Goal: Task Accomplishment & Management: Use online tool/utility

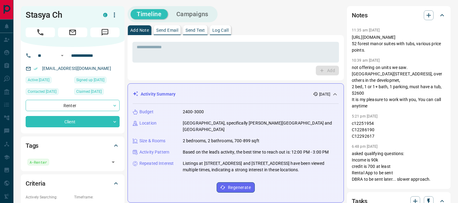
click at [441, 14] on icon at bounding box center [442, 15] width 4 height 2
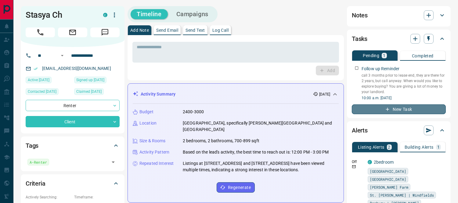
click at [376, 107] on button "New Task" at bounding box center [399, 109] width 94 height 10
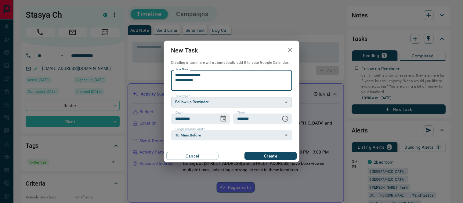
type textarea "**********"
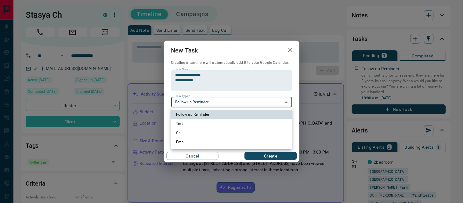
click at [217, 86] on div at bounding box center [231, 101] width 463 height 203
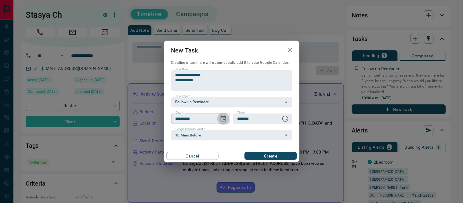
click at [221, 119] on icon "Choose date, selected date is Aug 20, 2025" at bounding box center [223, 118] width 5 height 6
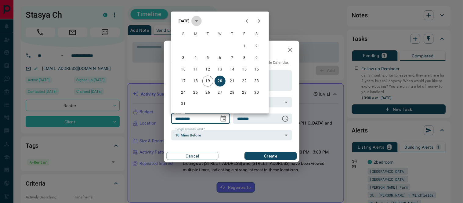
click at [200, 19] on icon "calendar view is open, switch to year view" at bounding box center [196, 20] width 7 height 7
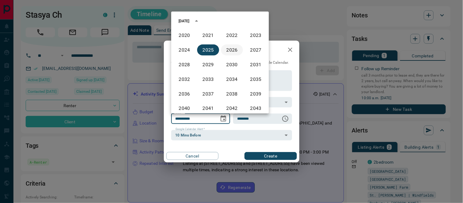
click at [225, 51] on button "2026" at bounding box center [232, 50] width 22 height 11
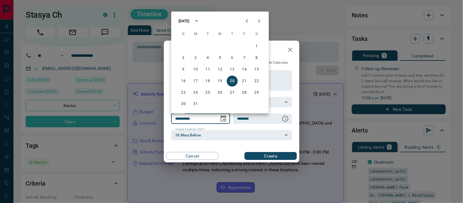
click at [184, 21] on div "[DATE]" at bounding box center [183, 20] width 11 height 5
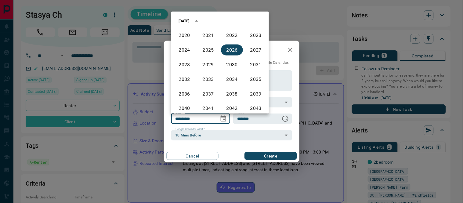
click at [246, 20] on div "[DATE]" at bounding box center [220, 20] width 98 height 9
click at [183, 18] on div "[DATE]" at bounding box center [189, 21] width 23 height 10
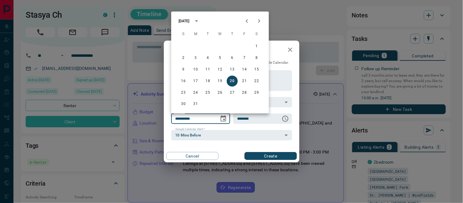
click at [245, 20] on icon "Previous month" at bounding box center [246, 20] width 7 height 7
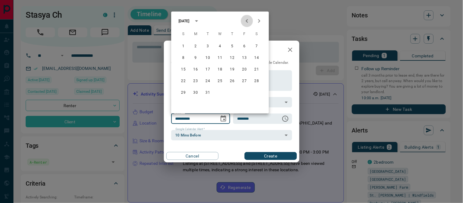
click at [245, 20] on icon "Previous month" at bounding box center [246, 20] width 7 height 7
click at [243, 69] on button "16" at bounding box center [244, 69] width 11 height 11
type input "**********"
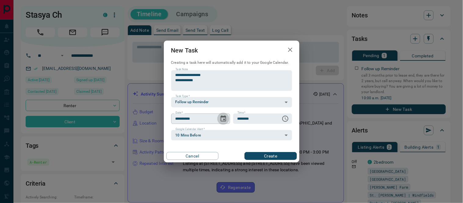
click at [224, 117] on icon "Choose date, selected date is Jan 16, 2026" at bounding box center [223, 118] width 7 height 7
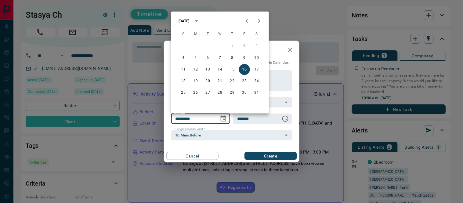
click at [279, 61] on p "Creating a task here will automatically add it to your Google Calendar." at bounding box center [231, 62] width 121 height 5
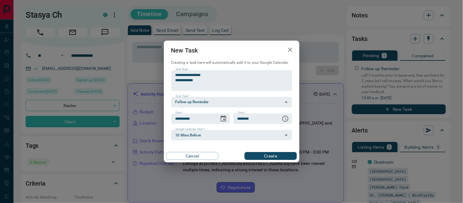
click at [264, 154] on button "Create" at bounding box center [270, 156] width 52 height 8
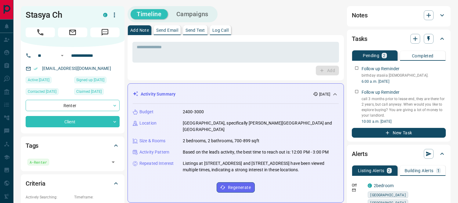
click at [269, 102] on hr at bounding box center [236, 102] width 206 height 4
click at [370, 133] on button "New Task" at bounding box center [399, 133] width 94 height 10
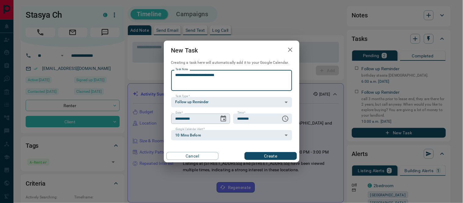
type textarea "**********"
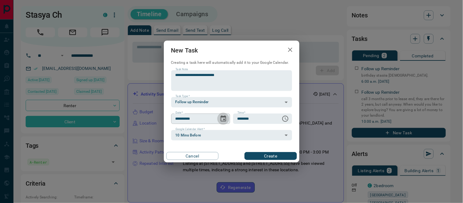
click at [225, 118] on icon "Choose date, selected date is Aug 20, 2025" at bounding box center [223, 118] width 7 height 7
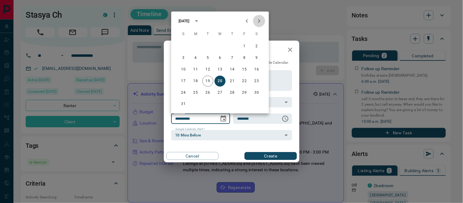
click at [257, 18] on icon "Next month" at bounding box center [258, 20] width 7 height 7
click at [207, 81] on button "23" at bounding box center [207, 81] width 11 height 11
type input "**********"
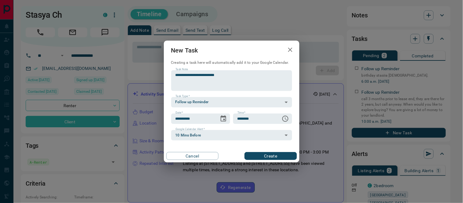
click at [266, 155] on button "Create" at bounding box center [270, 156] width 52 height 8
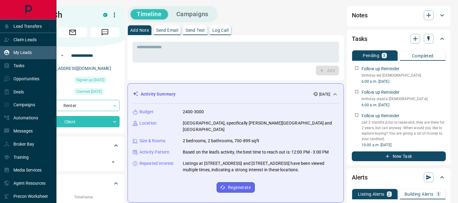
click at [12, 52] on div "My Leads" at bounding box center [18, 53] width 28 height 10
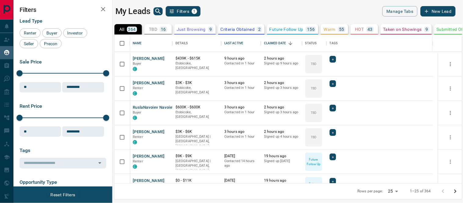
scroll to position [143, 342]
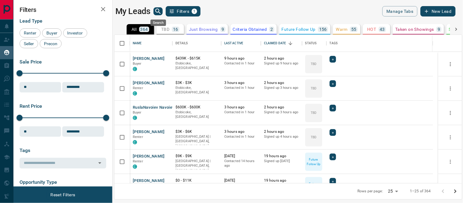
click at [160, 10] on icon "search button" at bounding box center [157, 11] width 7 height 7
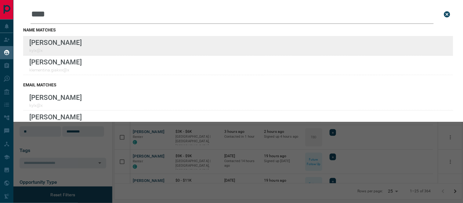
type input "****"
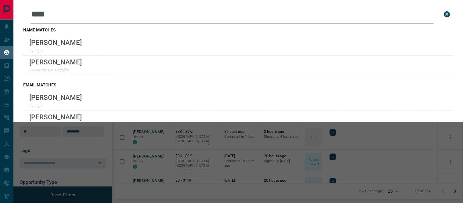
click at [445, 14] on icon "close search bar" at bounding box center [446, 14] width 7 height 7
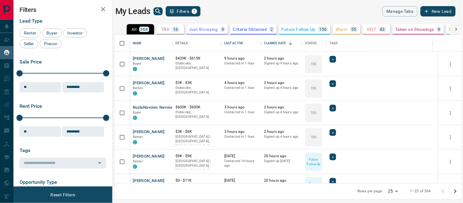
click at [267, 9] on div "My Leads Filters 1" at bounding box center [200, 11] width 170 height 10
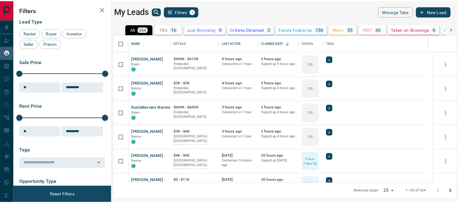
scroll to position [169, 0]
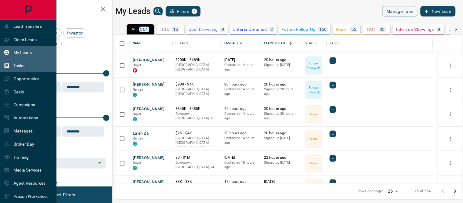
click at [13, 66] on p "Tasks" at bounding box center [18, 65] width 11 height 5
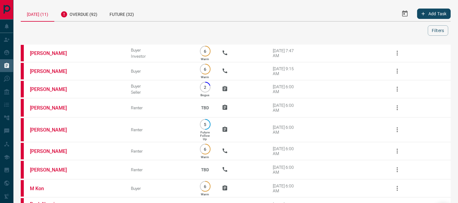
scroll to position [80, 0]
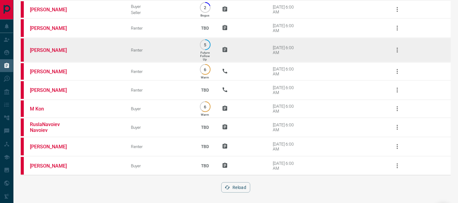
click at [0, 59] on link "Tasks" at bounding box center [6, 65] width 13 height 13
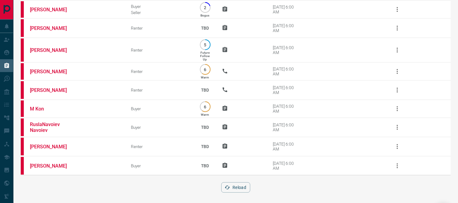
scroll to position [0, 0]
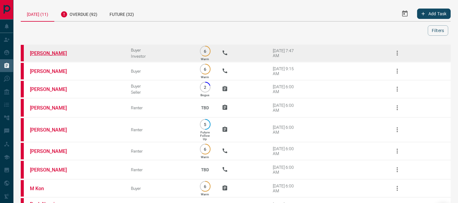
click at [45, 52] on link "[PERSON_NAME]" at bounding box center [53, 53] width 46 height 6
click at [394, 53] on icon "button" at bounding box center [397, 52] width 7 height 7
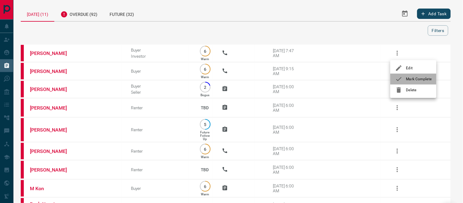
click at [399, 77] on icon at bounding box center [398, 78] width 7 height 7
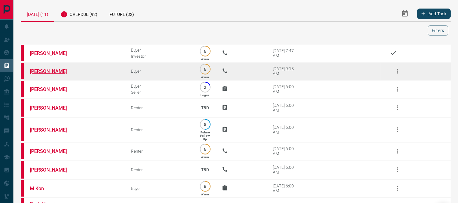
click at [43, 72] on link "[PERSON_NAME]" at bounding box center [53, 71] width 46 height 6
click at [397, 71] on icon "button" at bounding box center [397, 70] width 7 height 7
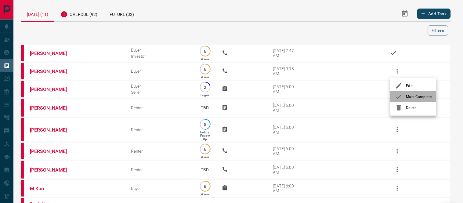
click at [401, 96] on icon at bounding box center [398, 96] width 7 height 7
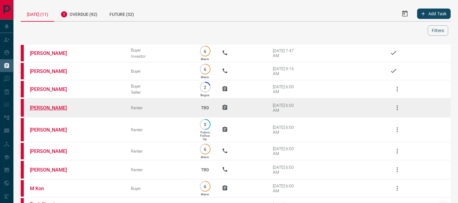
click at [38, 109] on link "[PERSON_NAME]" at bounding box center [53, 108] width 46 height 6
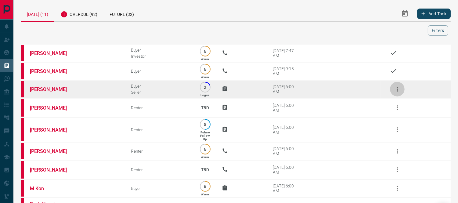
click at [396, 85] on icon "button" at bounding box center [397, 88] width 7 height 7
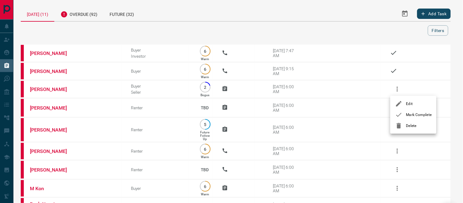
click at [256, 111] on div at bounding box center [231, 101] width 463 height 203
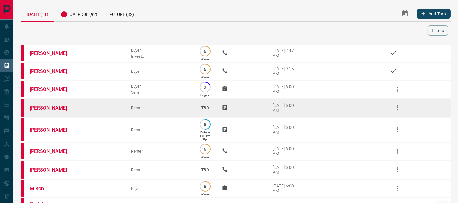
click at [397, 108] on icon "button" at bounding box center [397, 107] width 7 height 7
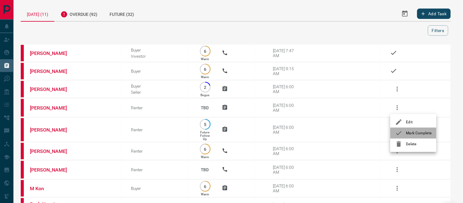
click at [397, 133] on icon at bounding box center [398, 132] width 7 height 7
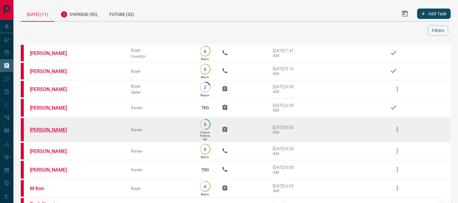
click at [59, 130] on link "[PERSON_NAME]" at bounding box center [53, 130] width 46 height 6
click at [398, 130] on icon "button" at bounding box center [397, 129] width 7 height 7
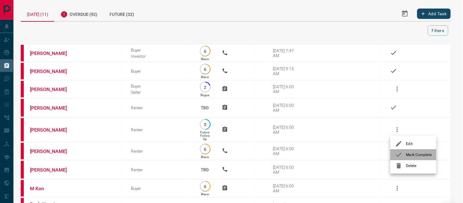
click at [398, 153] on icon at bounding box center [398, 154] width 7 height 7
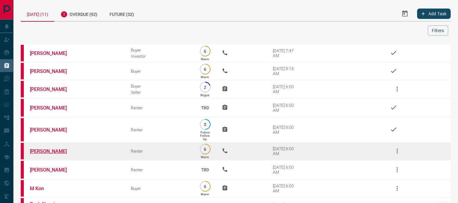
click at [47, 151] on link "[PERSON_NAME]" at bounding box center [53, 151] width 46 height 6
click at [399, 151] on icon "button" at bounding box center [397, 150] width 7 height 7
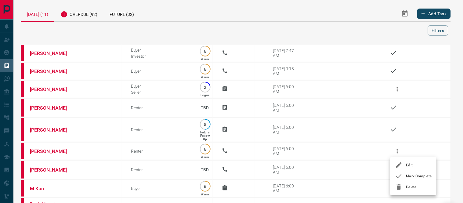
click at [401, 175] on icon at bounding box center [398, 175] width 7 height 7
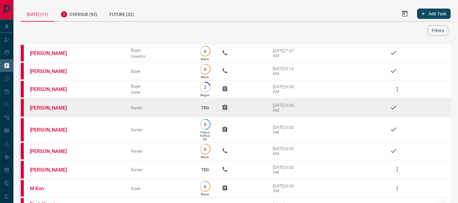
scroll to position [34, 0]
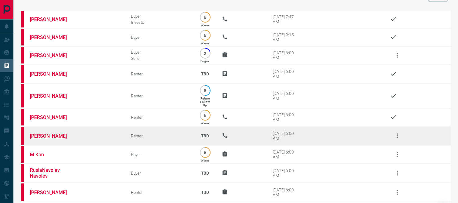
click at [43, 136] on link "[PERSON_NAME]" at bounding box center [53, 136] width 46 height 6
click at [39, 133] on link "[PERSON_NAME]" at bounding box center [53, 136] width 46 height 6
click at [394, 136] on icon "button" at bounding box center [397, 135] width 7 height 7
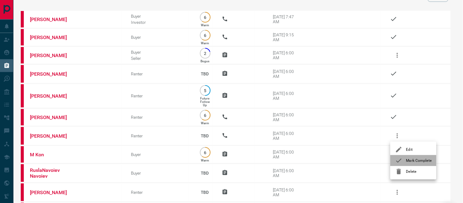
click at [405, 160] on div at bounding box center [400, 160] width 11 height 7
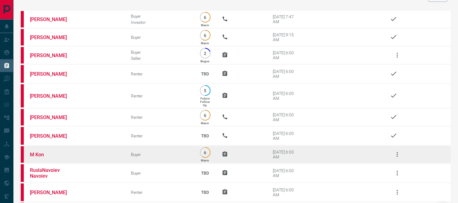
click at [40, 146] on td "M Kon" at bounding box center [71, 155] width 101 height 18
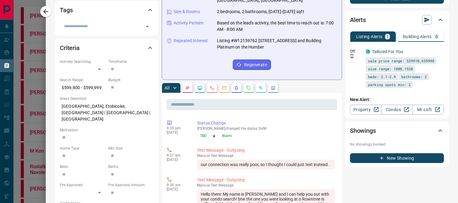
scroll to position [0, 0]
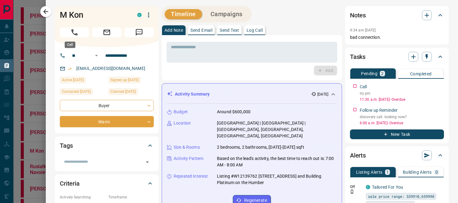
drag, startPoint x: 71, startPoint y: 35, endPoint x: 74, endPoint y: 37, distance: 3.3
click at [71, 35] on icon "Call" at bounding box center [74, 32] width 8 height 8
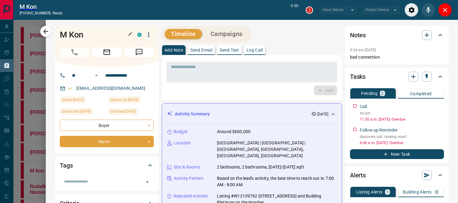
type input "*******"
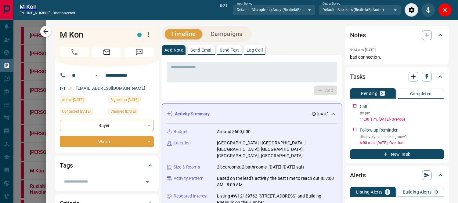
click at [250, 50] on p "Log Call" at bounding box center [254, 50] width 16 height 4
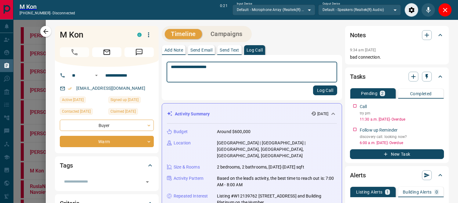
type textarea "**********"
click at [319, 92] on button "Log Call" at bounding box center [325, 90] width 24 height 10
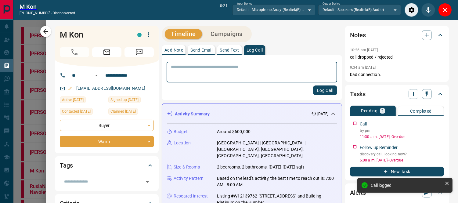
click at [223, 52] on p "Send Text" at bounding box center [230, 50] width 20 height 4
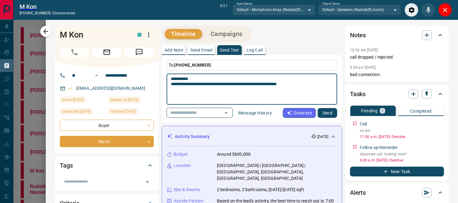
click at [271, 85] on textarea "**********" at bounding box center [251, 89] width 161 height 26
click at [278, 82] on textarea "**********" at bounding box center [251, 89] width 161 height 26
click at [298, 83] on textarea "**********" at bounding box center [251, 89] width 161 height 26
paste textarea "**********"
type textarea "**********"
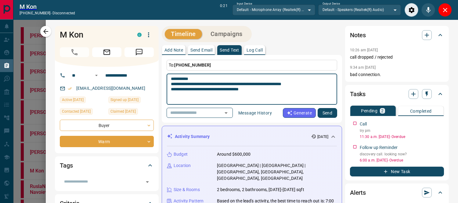
click at [321, 116] on button "Send" at bounding box center [328, 113] width 20 height 10
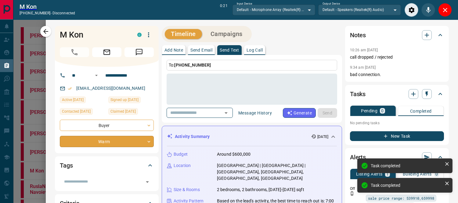
click at [145, 138] on body "**********" at bounding box center [229, 134] width 458 height 268
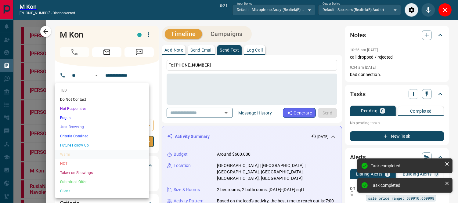
click at [74, 110] on li "Not Responsive" at bounding box center [102, 108] width 94 height 9
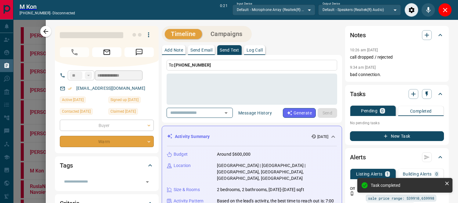
click at [234, 93] on div "TBD Do Not Contact Not Responsive Bogus Just Browsing Criteria Obtained Future …" at bounding box center [229, 101] width 458 height 203
type input "*"
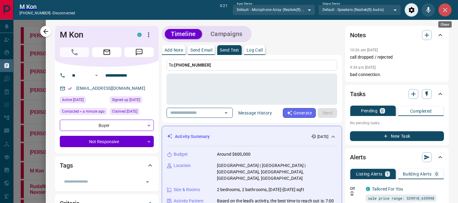
click at [445, 12] on icon "Close" at bounding box center [444, 9] width 7 height 7
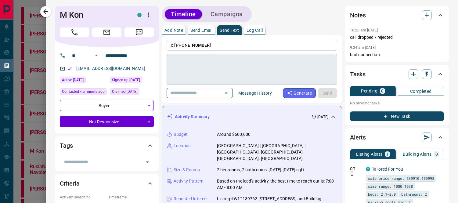
scroll to position [102, 0]
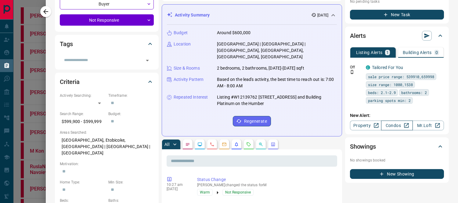
click at [388, 123] on link "Condos" at bounding box center [396, 125] width 31 height 10
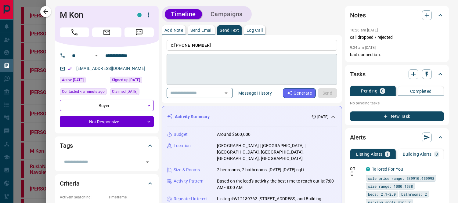
scroll to position [34, 0]
